Goal: Transaction & Acquisition: Download file/media

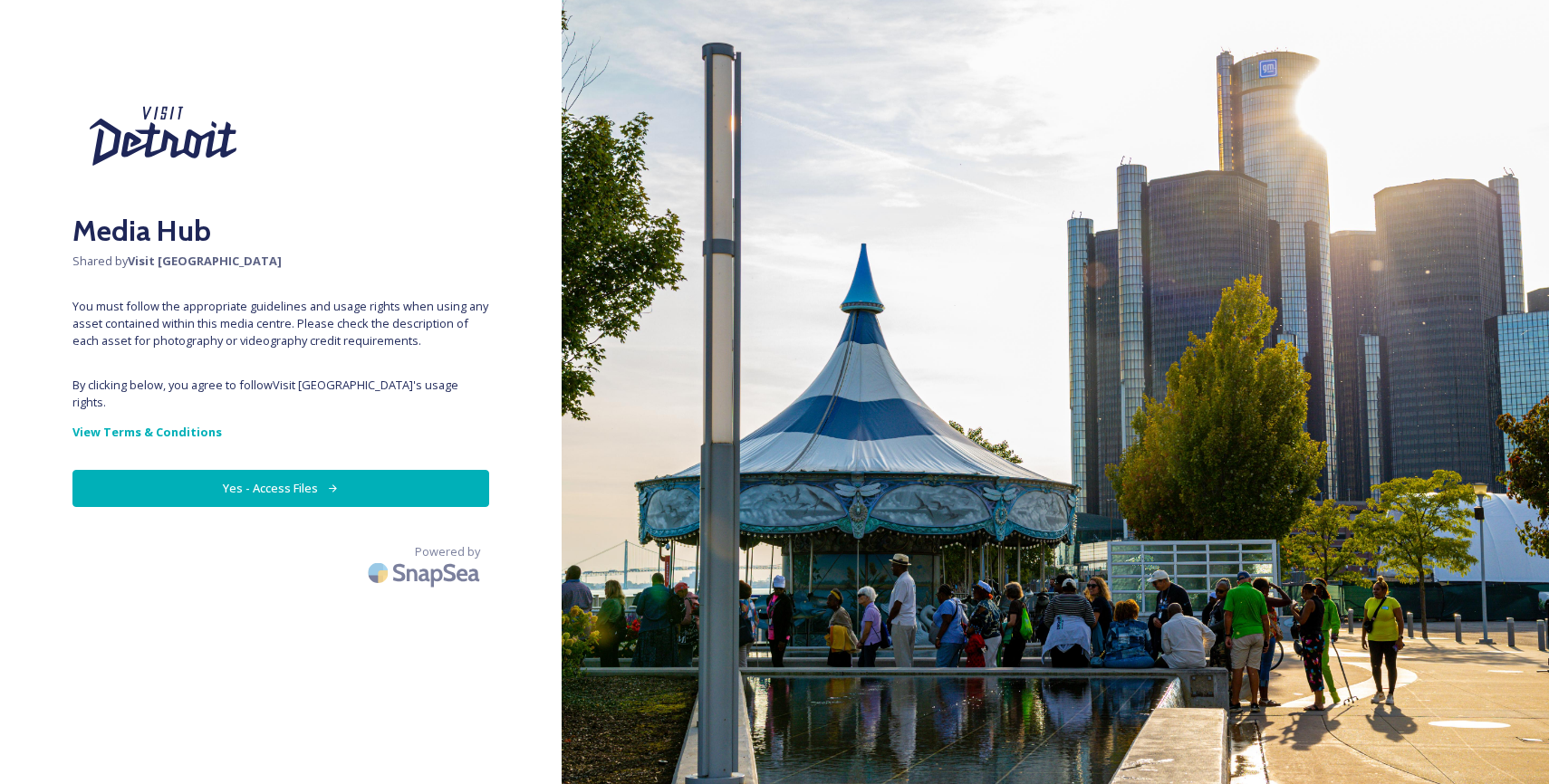
click at [282, 470] on button "Yes - Access Files" at bounding box center [281, 488] width 417 height 37
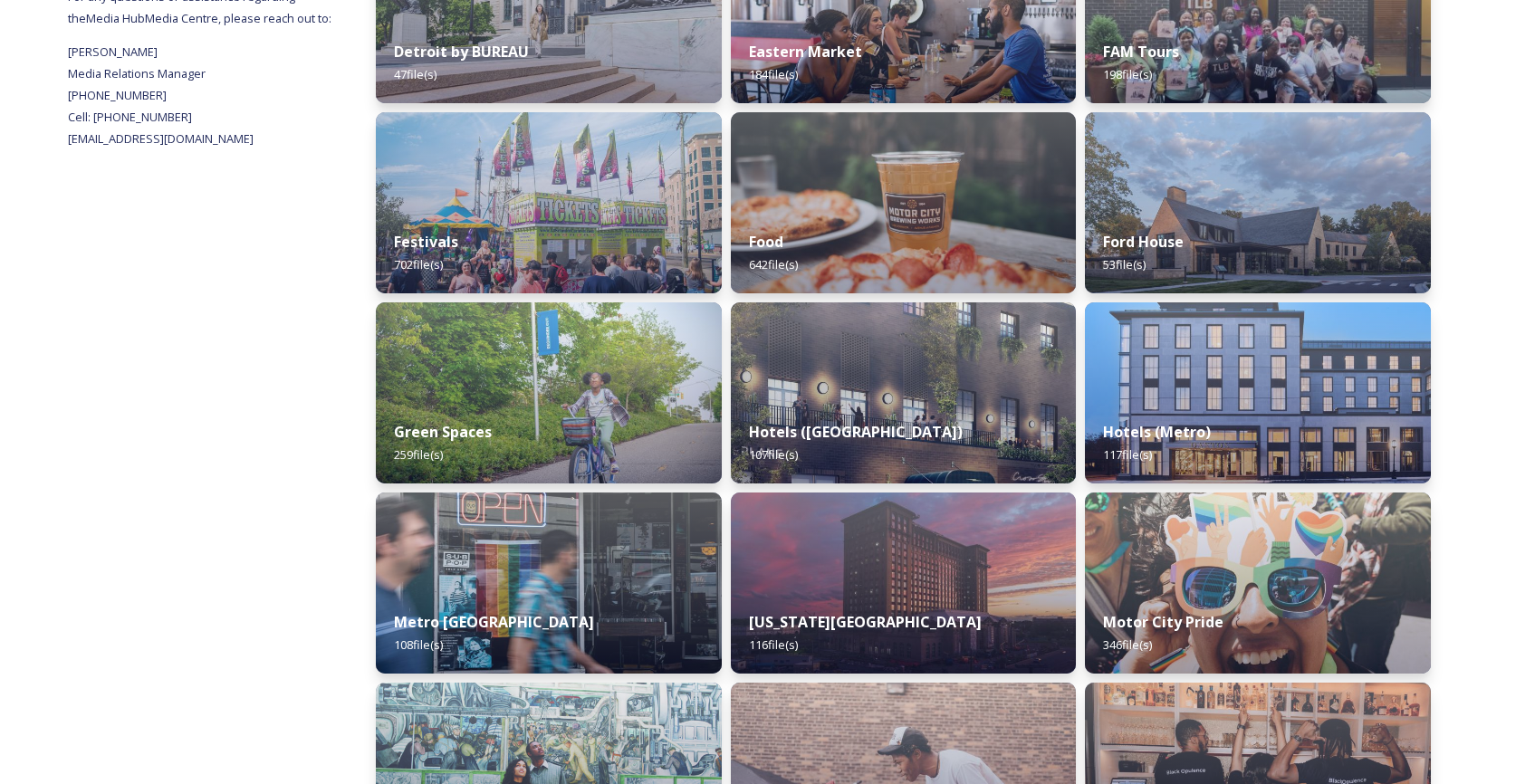
scroll to position [743, 0]
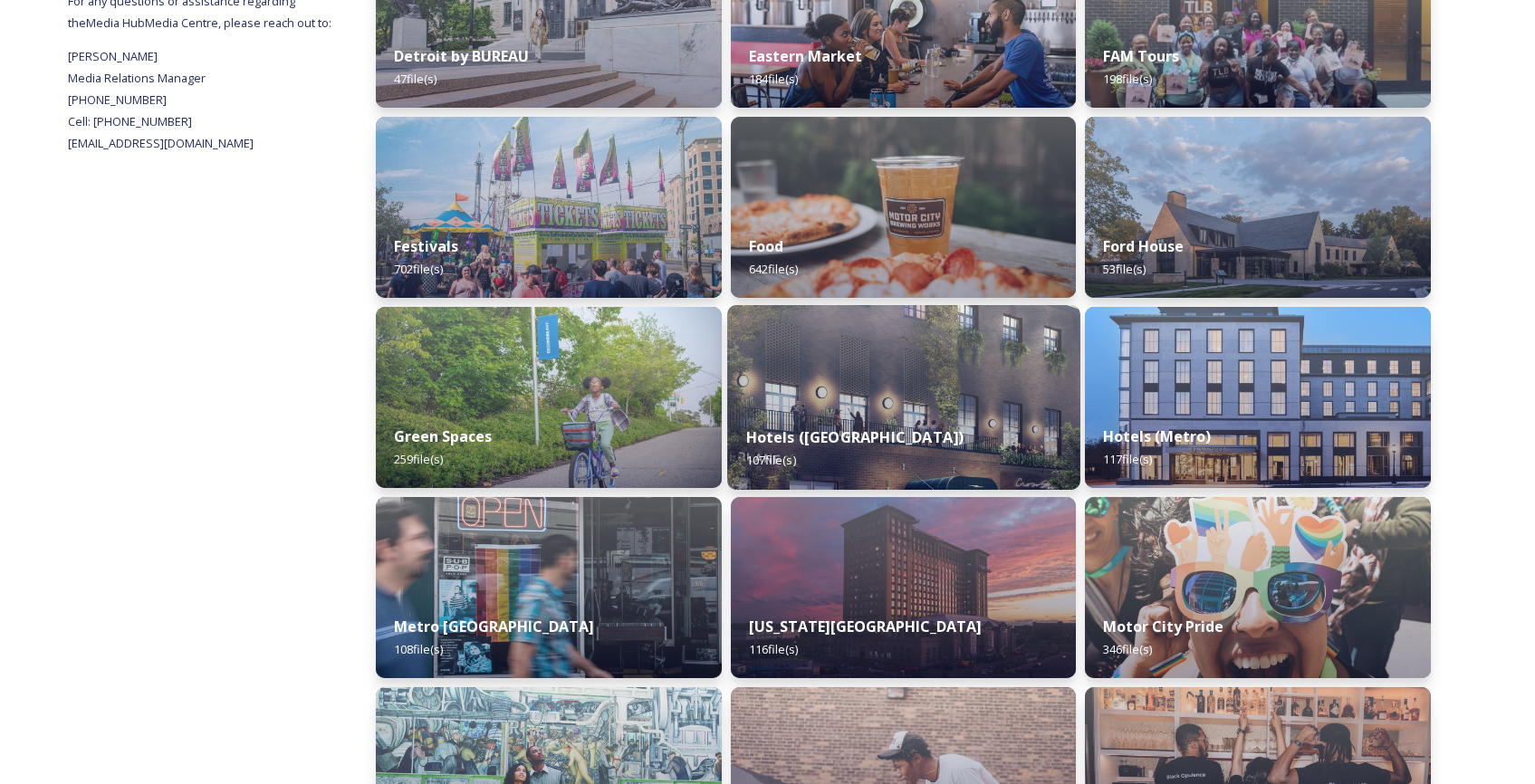
click at [894, 441] on div "Hotels ([GEOGRAPHIC_DATA]) 107 file(s)" at bounding box center [903, 448] width 352 height 82
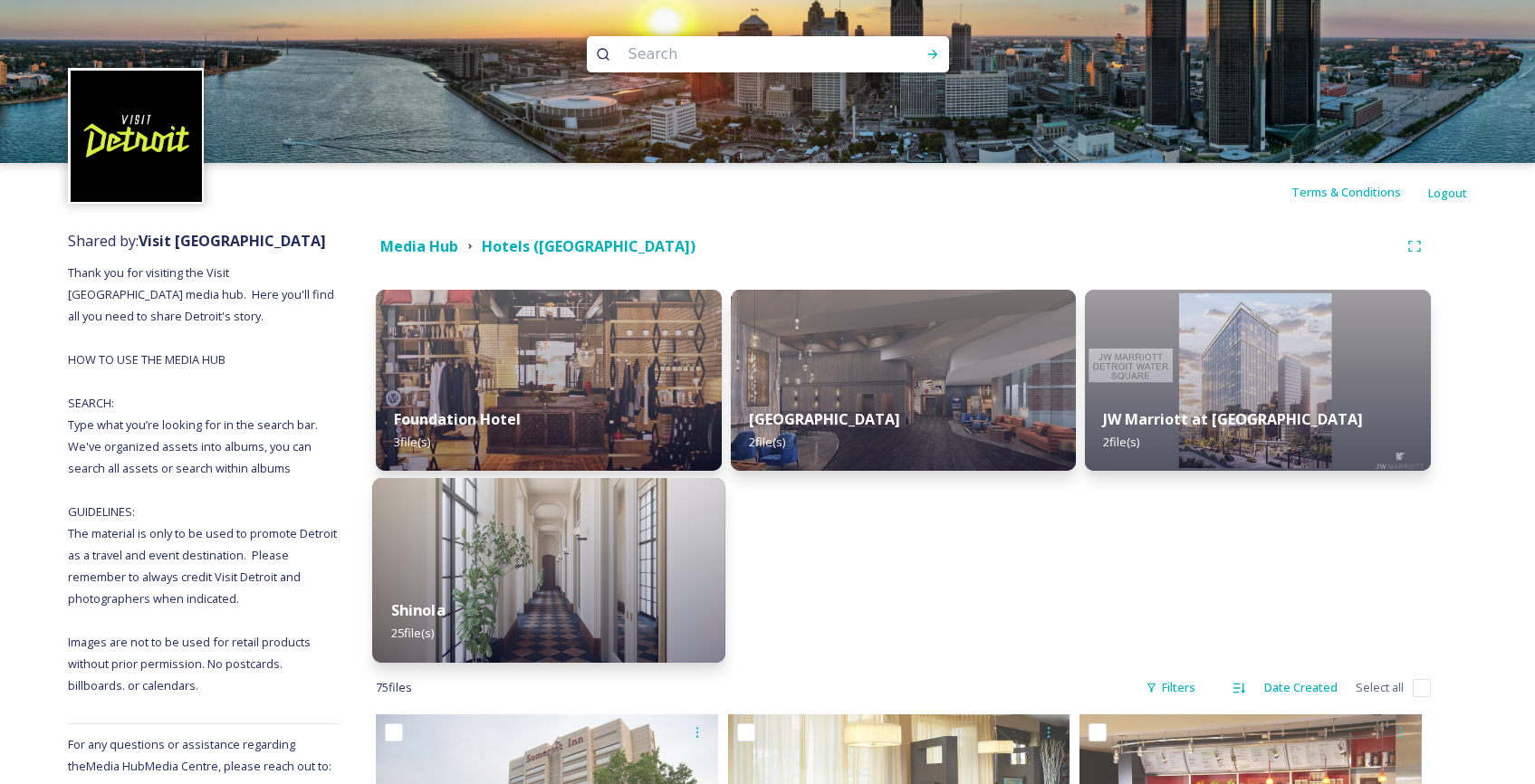
click at [600, 518] on img at bounding box center [548, 570] width 352 height 185
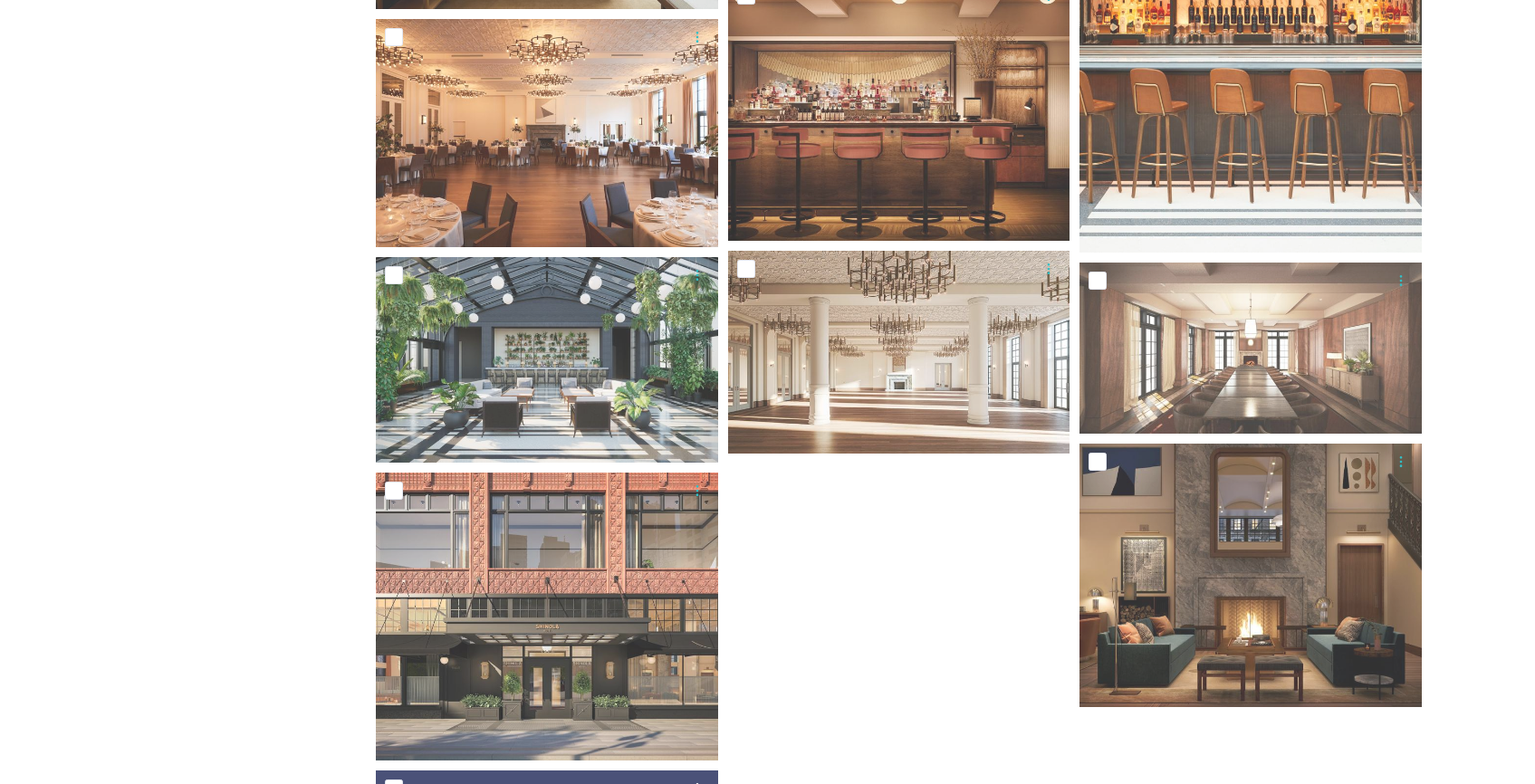
scroll to position [1713, 0]
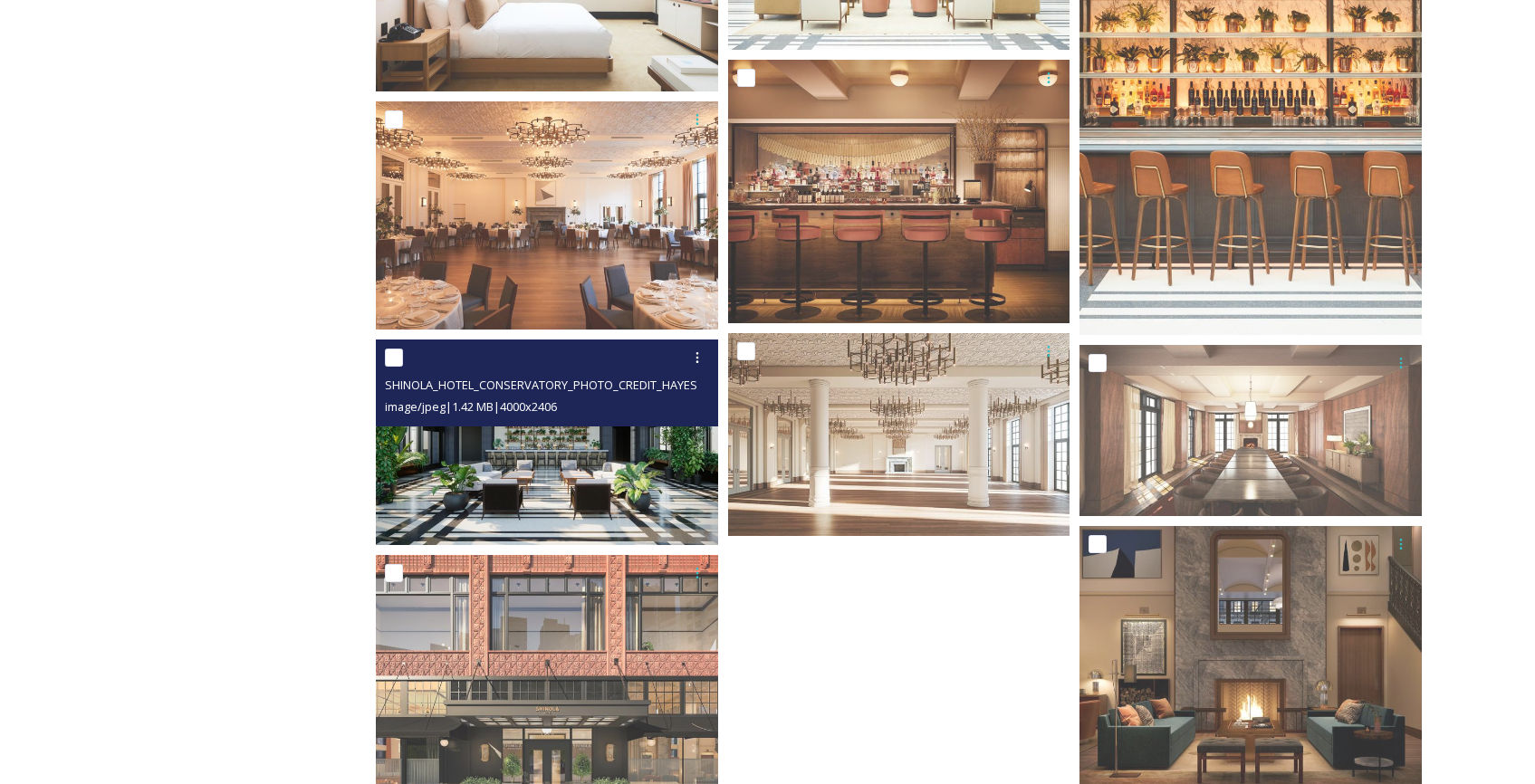
click at [598, 461] on img at bounding box center [547, 442] width 343 height 205
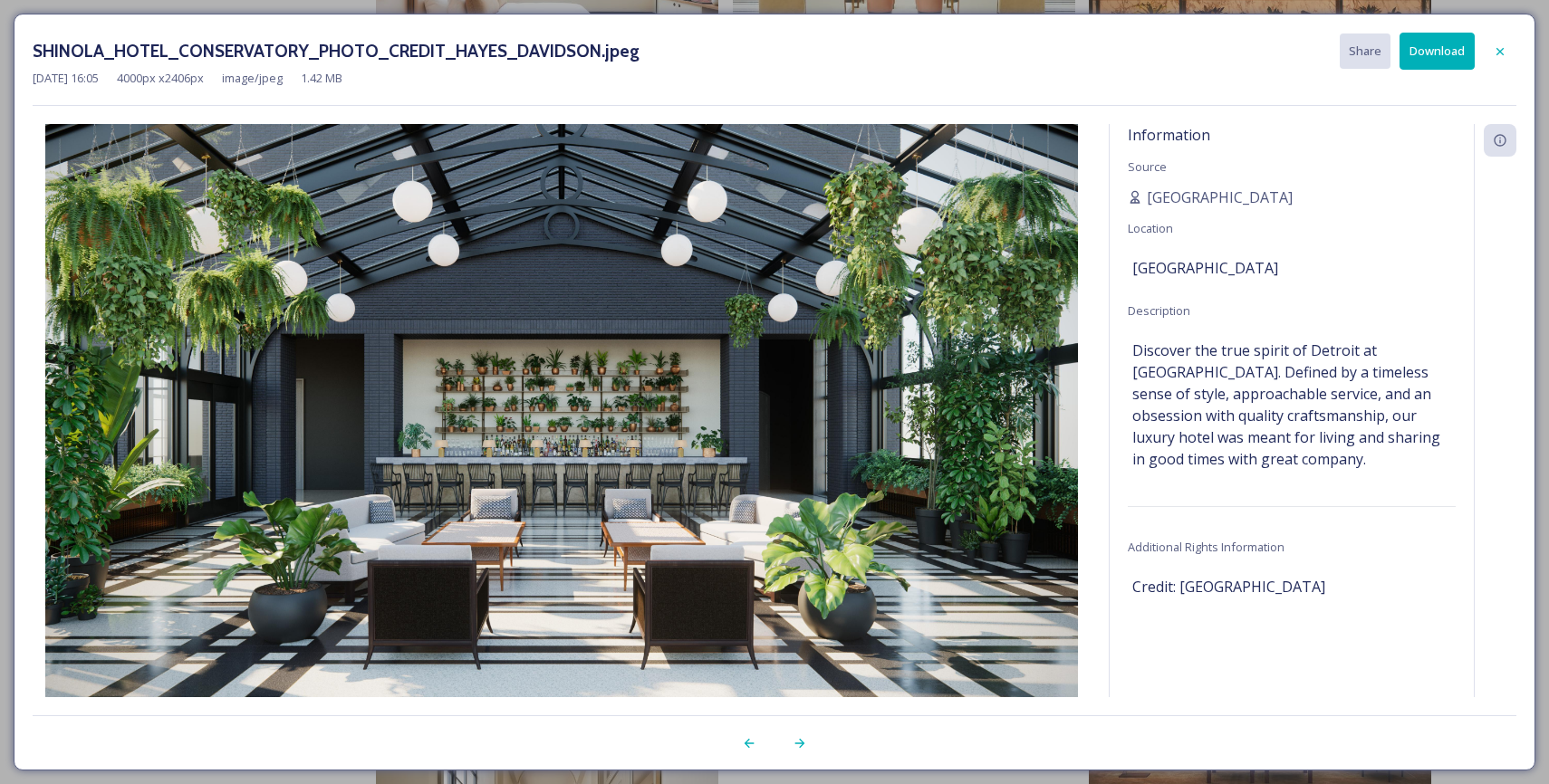
click at [1447, 47] on button "Download" at bounding box center [1438, 51] width 76 height 37
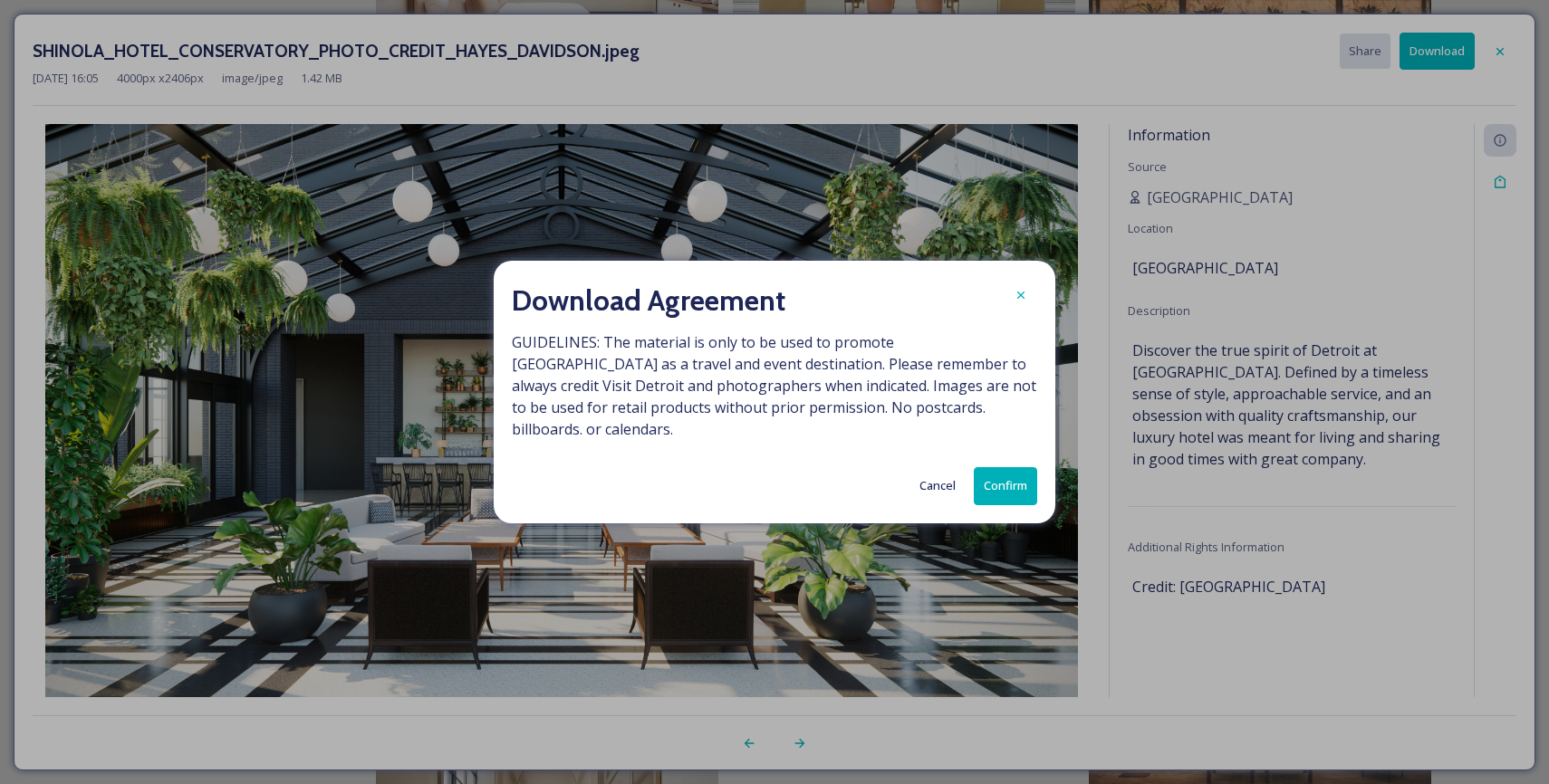
click at [1028, 468] on button "Confirm" at bounding box center [1005, 486] width 64 height 37
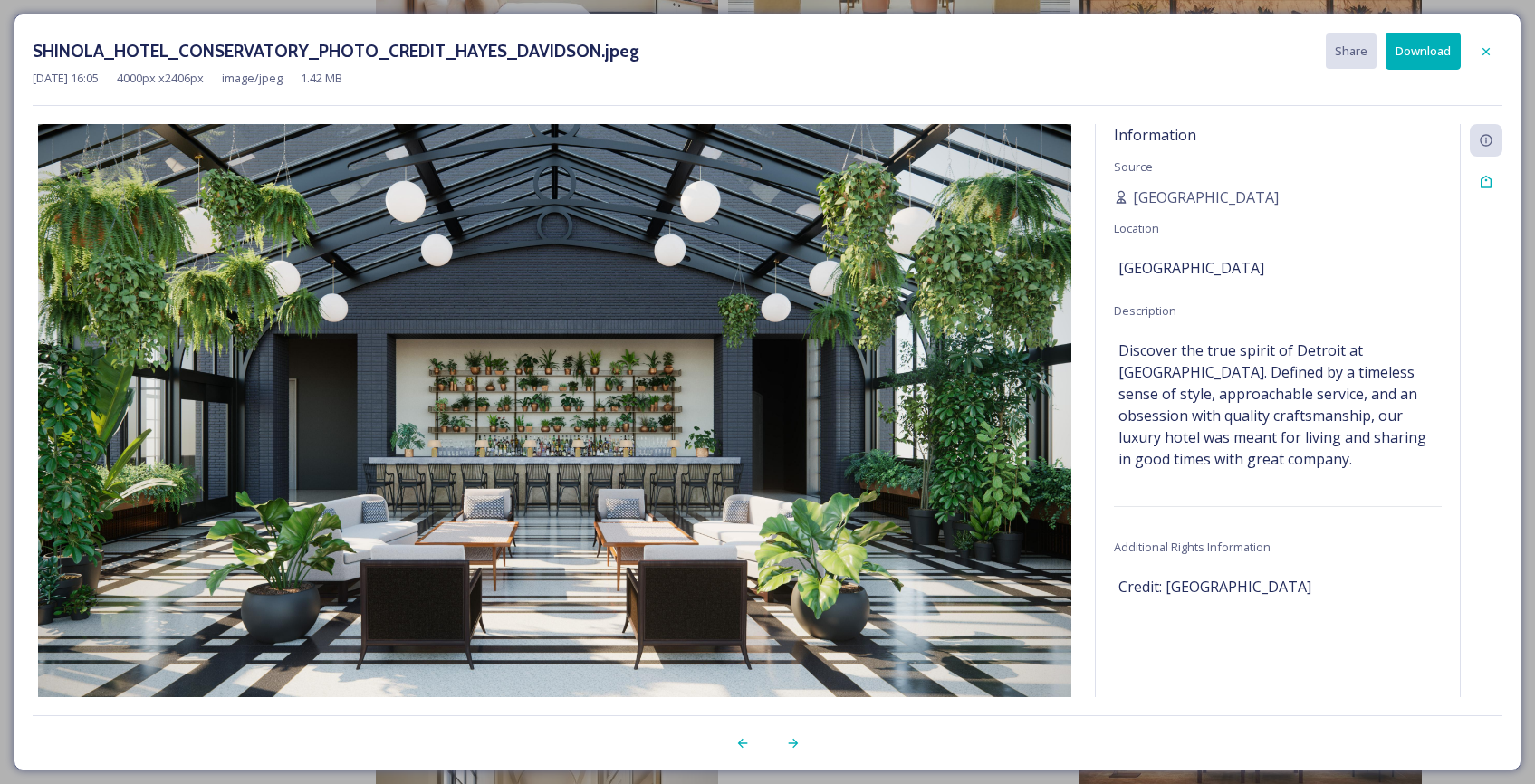
click at [1427, 42] on button "Download" at bounding box center [1424, 51] width 76 height 37
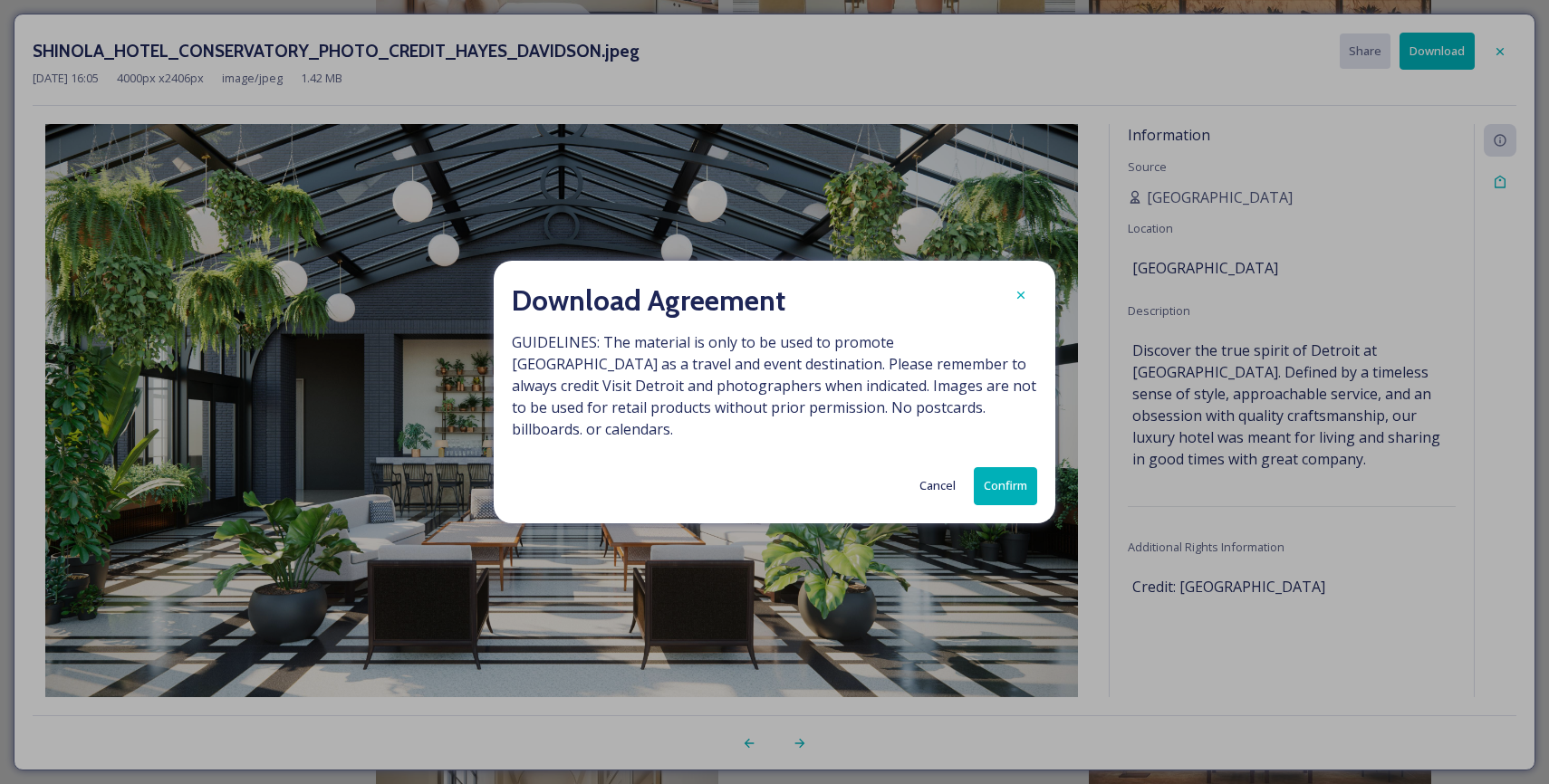
click at [1025, 481] on button "Confirm" at bounding box center [1005, 486] width 64 height 37
